Goal: Communication & Community: Answer question/provide support

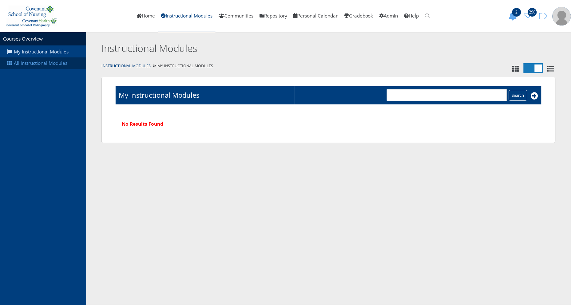
click at [53, 65] on link "All Instructional Modules" at bounding box center [43, 63] width 86 height 12
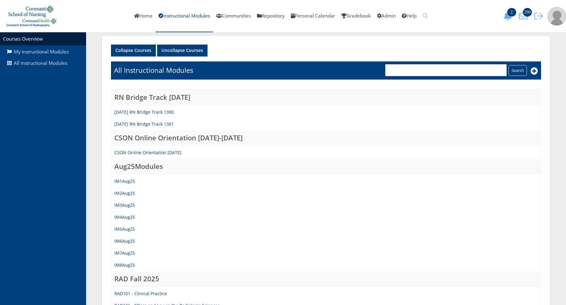
scroll to position [68, 0]
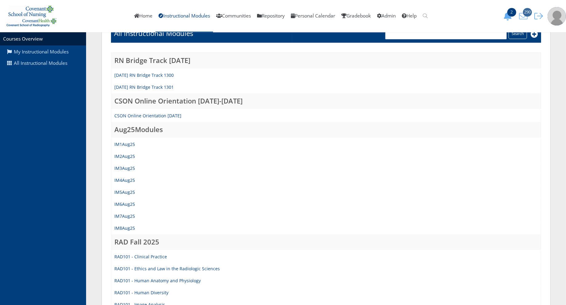
click at [527, 15] on span "290" at bounding box center [527, 12] width 9 height 9
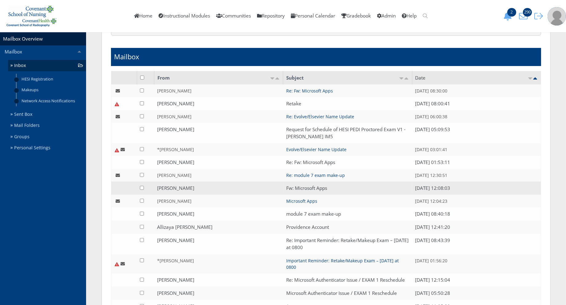
scroll to position [205, 0]
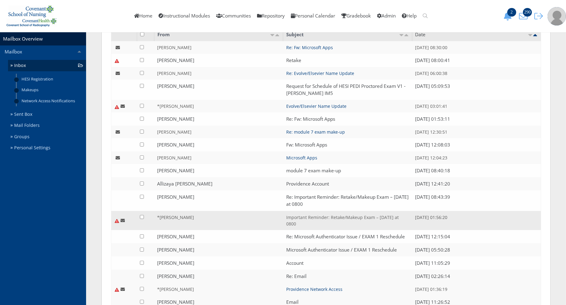
click at [299, 224] on link "Important Reminder: Retake/Makeup Exam – Friday, August 22 at 0800" at bounding box center [342, 221] width 113 height 12
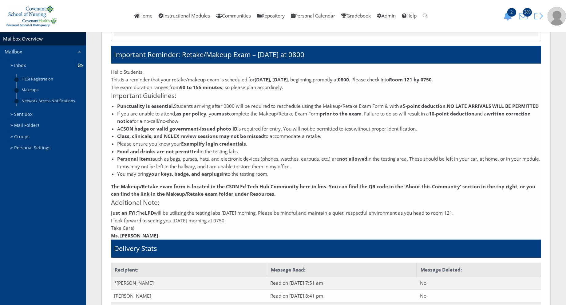
scroll to position [134, 0]
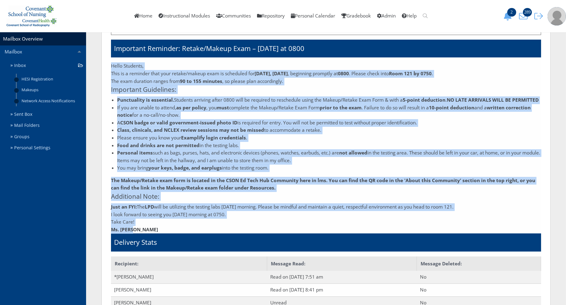
drag, startPoint x: 111, startPoint y: 200, endPoint x: 218, endPoint y: 239, distance: 113.1
click at [218, 234] on div "Hello Students, This is a reminder that your retake/makeup exam is scheduled fo…" at bounding box center [326, 147] width 430 height 171
copy div "Hello Students, This is a reminder that your retake/makeup exam is scheduled fo…"
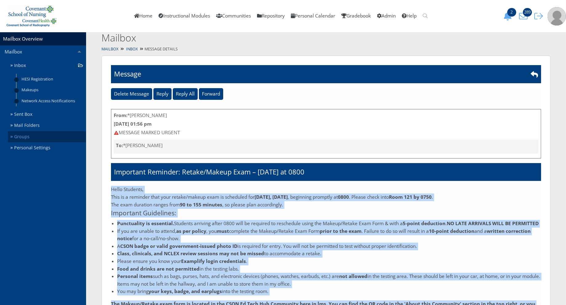
scroll to position [0, 0]
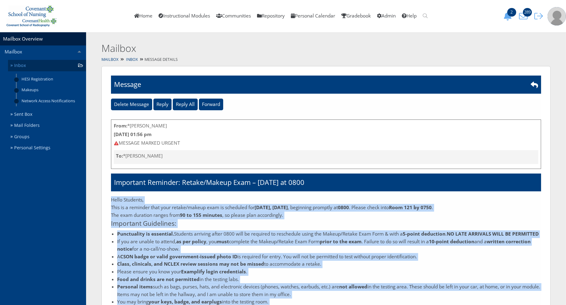
click at [42, 67] on link "Inbox" at bounding box center [47, 65] width 78 height 11
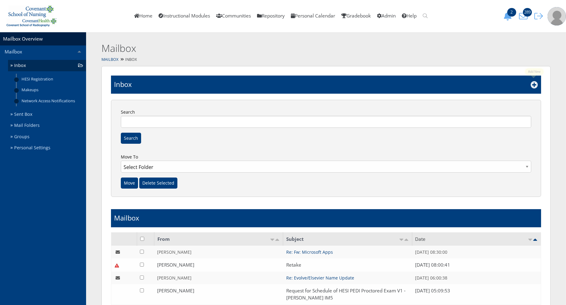
click at [534, 86] on icon at bounding box center [534, 84] width 7 height 7
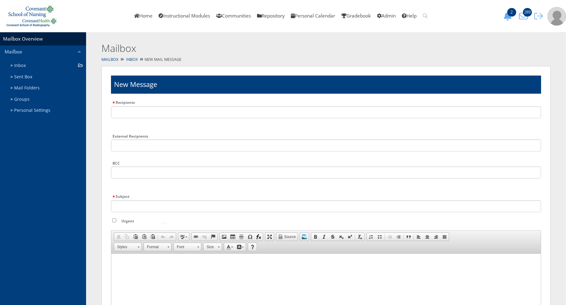
click at [143, 268] on html at bounding box center [326, 261] width 430 height 15
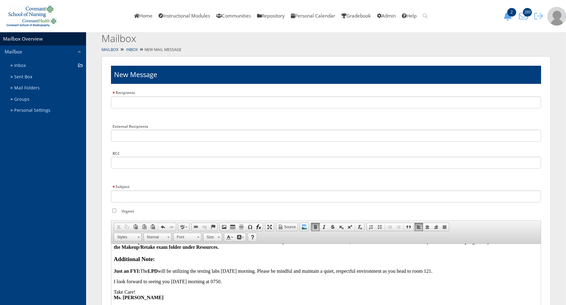
scroll to position [120, 0]
drag, startPoint x: 233, startPoint y: 281, endPoint x: 113, endPoint y: 257, distance: 122.9
click at [113, 257] on html "Hello Students, This is a reminder that your retake/makeup exam is scheduled fo…" at bounding box center [326, 217] width 430 height 176
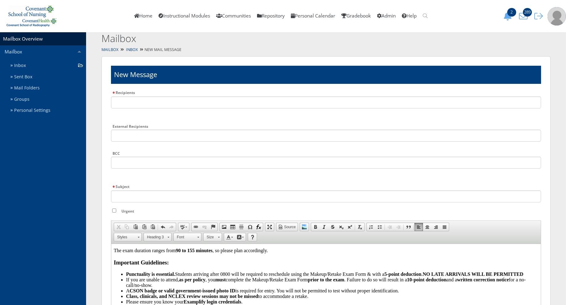
scroll to position [20, 0]
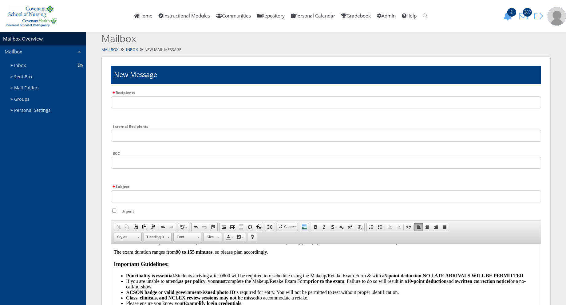
click at [226, 277] on li "Punctuality is essential. Students arriving after 0800 will be required to resc…" at bounding box center [332, 276] width 412 height 6
drag, startPoint x: 231, startPoint y: 277, endPoint x: 222, endPoint y: 272, distance: 10.0
click at [222, 272] on body "Hello Students, This is a reminder that your retake/makeup exam is scheduled fo…" at bounding box center [325, 295] width 425 height 135
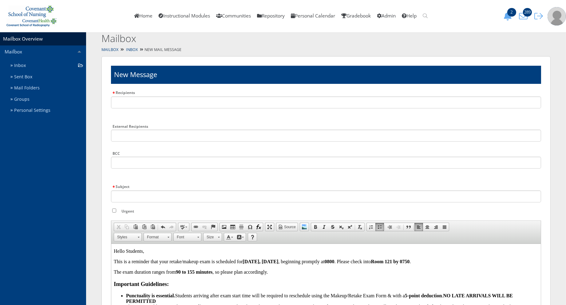
scroll to position [0, 0]
drag, startPoint x: 282, startPoint y: 264, endPoint x: 243, endPoint y: 263, distance: 38.1
click at [243, 263] on strong "tomorrow, Friday, August 22" at bounding box center [260, 261] width 36 height 5
drag, startPoint x: 263, startPoint y: 262, endPoint x: 281, endPoint y: 292, distance: 34.9
click at [259, 262] on strong "August 22" at bounding box center [250, 261] width 17 height 5
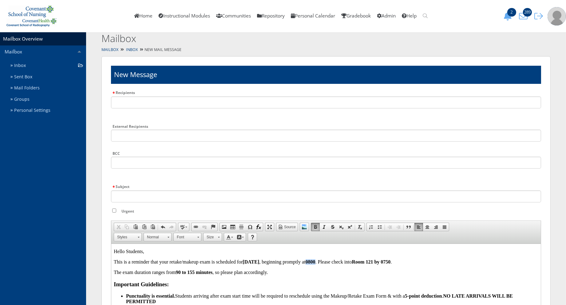
drag, startPoint x: 321, startPoint y: 263, endPoint x: 311, endPoint y: 264, distance: 9.3
click at [311, 264] on p "This is a reminder that your retake/makeup exam is scheduled for August 26 , be…" at bounding box center [325, 262] width 425 height 6
drag, startPoint x: 398, startPoint y: 263, endPoint x: 389, endPoint y: 262, distance: 8.6
click at [389, 262] on strong "Room 121 by 0750" at bounding box center [371, 261] width 39 height 5
drag, startPoint x: 372, startPoint y: 262, endPoint x: 360, endPoint y: 263, distance: 11.8
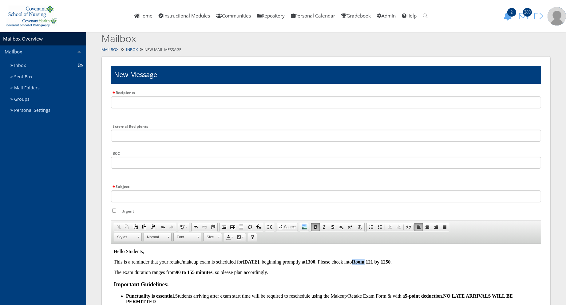
click at [360, 263] on strong "Room 121 by 1250" at bounding box center [371, 261] width 39 height 5
drag, startPoint x: 371, startPoint y: 263, endPoint x: 361, endPoint y: 264, distance: 10.6
click at [361, 264] on strong "Room 121 by 1250" at bounding box center [371, 261] width 39 height 5
drag, startPoint x: 388, startPoint y: 263, endPoint x: 379, endPoint y: 263, distance: 8.6
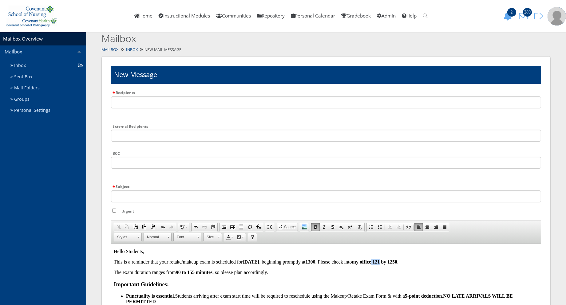
click at [379, 263] on strong "my office 121 by 1250" at bounding box center [375, 261] width 46 height 5
click at [403, 274] on p "The exam duration ranges from 90 to 155 minutes , so please plan accordingly." at bounding box center [325, 273] width 425 height 6
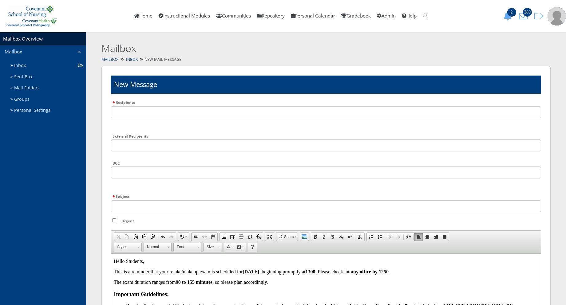
click at [115, 220] on input "Urgent" at bounding box center [114, 221] width 4 height 4
checkbox input "true"
click at [137, 201] on input "Subject" at bounding box center [326, 206] width 430 height 12
type input "L"
type input "Retake Reminder"
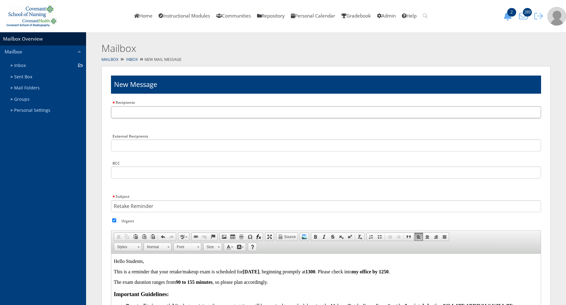
click at [136, 113] on input "text" at bounding box center [326, 112] width 430 height 12
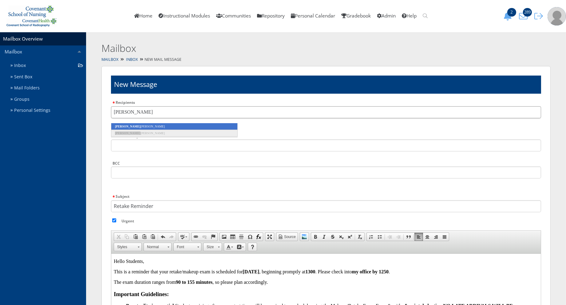
type input "mariah"
click at [134, 125] on li "Mariah Garcia" at bounding box center [174, 126] width 127 height 7
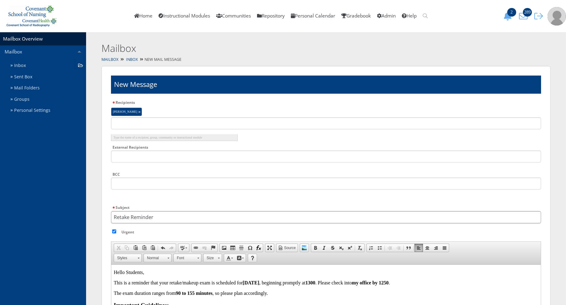
click at [113, 216] on input "Retake Reminder" at bounding box center [326, 218] width 430 height 12
click at [114, 274] on p "Hello Students," at bounding box center [325, 273] width 425 height 6
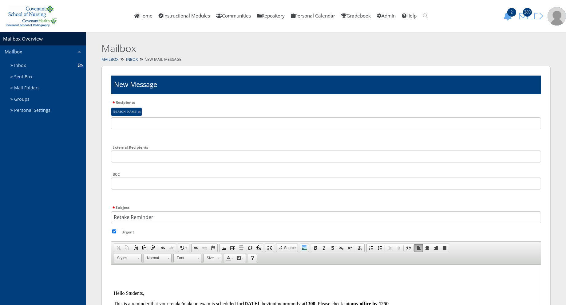
scroll to position [2, 0]
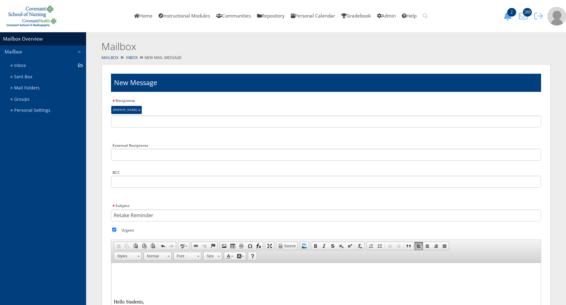
click at [114, 271] on p at bounding box center [325, 271] width 425 height 6
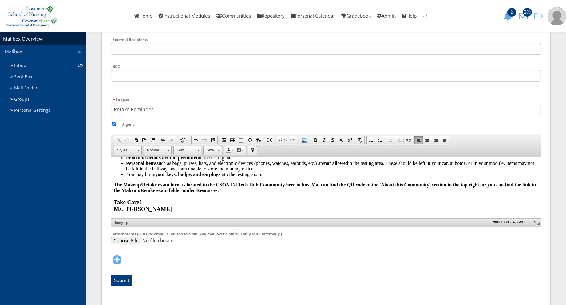
scroll to position [121, 0]
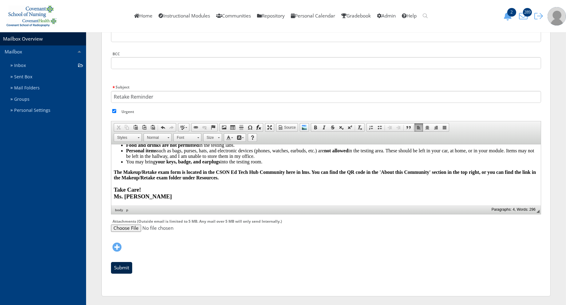
click at [117, 267] on input "Submit" at bounding box center [121, 268] width 21 height 12
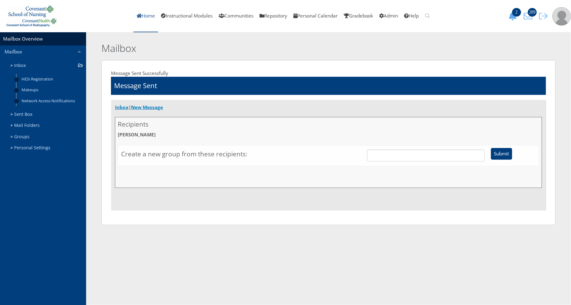
click at [145, 22] on link "Home" at bounding box center [145, 16] width 25 height 32
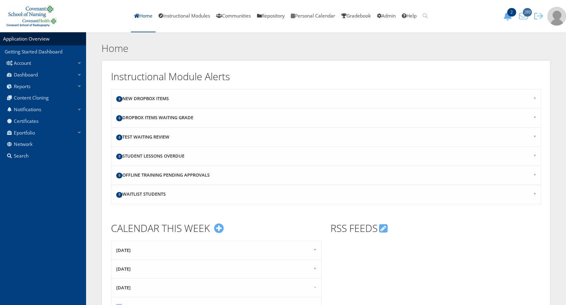
click at [528, 14] on span "289" at bounding box center [527, 12] width 9 height 9
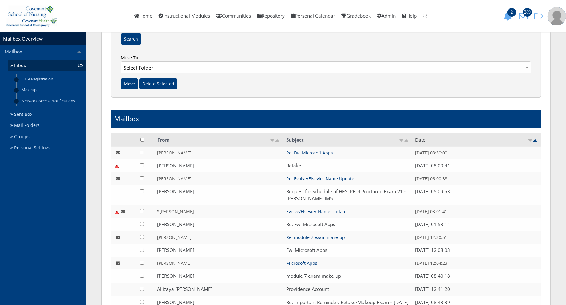
scroll to position [102, 0]
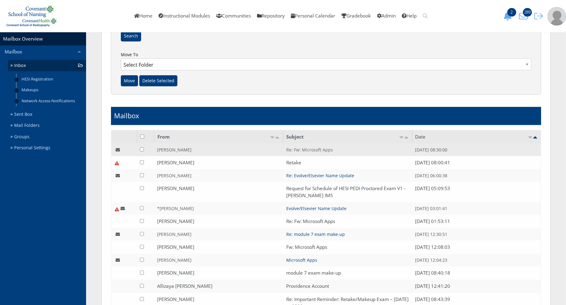
click at [312, 150] on link "Re: Fw: Microsoft Apps" at bounding box center [309, 150] width 47 height 6
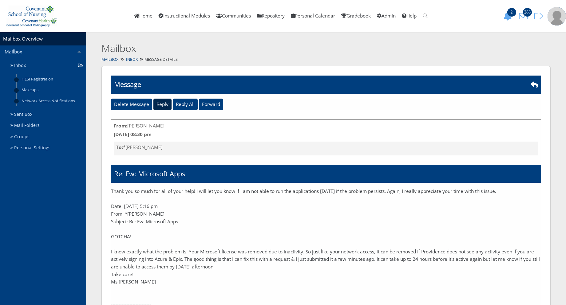
click at [163, 106] on input "Reply" at bounding box center [162, 105] width 18 height 12
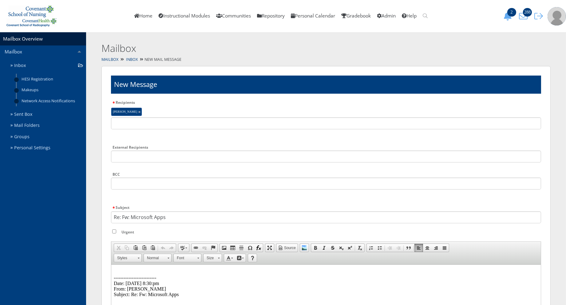
click at [125, 270] on p "-------------------------- Date: [DATE] 8:30:pm From: [PERSON_NAME] Subject: Re…" at bounding box center [325, 284] width 425 height 28
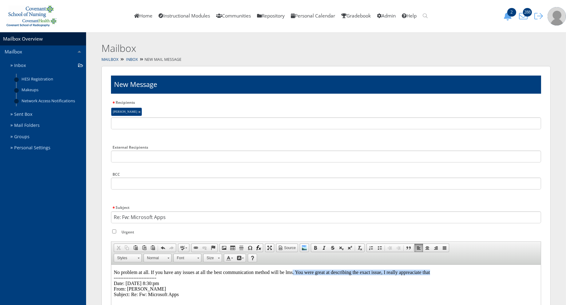
drag, startPoint x: 439, startPoint y: 271, endPoint x: 292, endPoint y: 271, distance: 147.6
click at [292, 271] on p "No problem at all. If you have any issues at all the best communication method …" at bounding box center [325, 284] width 425 height 28
drag, startPoint x: 442, startPoint y: 272, endPoint x: 294, endPoint y: 271, distance: 147.9
click at [294, 271] on p "No problem at all. If you have any issues at all the best communication method …" at bounding box center [325, 284] width 425 height 28
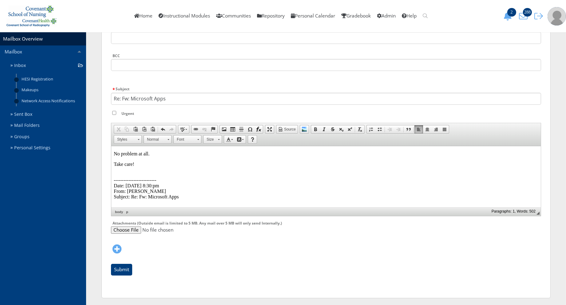
scroll to position [121, 0]
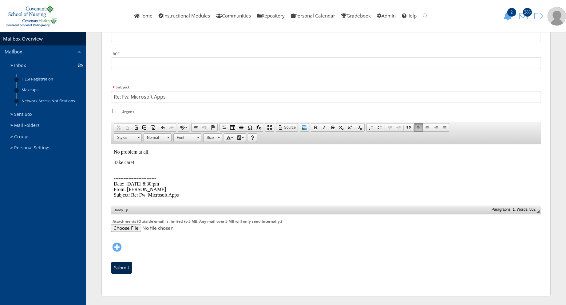
click at [116, 269] on input "Submit" at bounding box center [121, 268] width 21 height 12
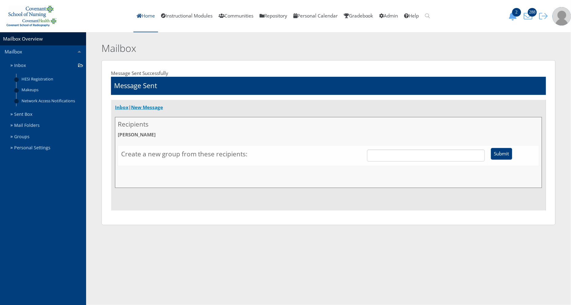
click at [135, 16] on link "Home" at bounding box center [145, 16] width 25 height 32
